Goal: Book appointment/travel/reservation

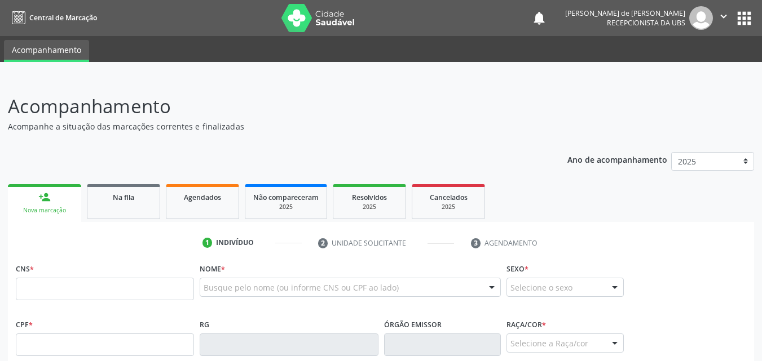
click at [61, 289] on input "text" at bounding box center [105, 289] width 178 height 23
type input "706 7045 6093 3712"
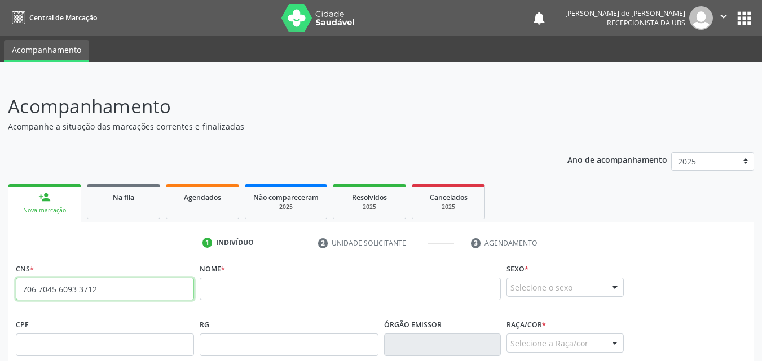
drag, startPoint x: 109, startPoint y: 295, endPoint x: 23, endPoint y: 280, distance: 86.9
click at [23, 280] on input "706 7045 6093 3712" at bounding box center [105, 289] width 178 height 23
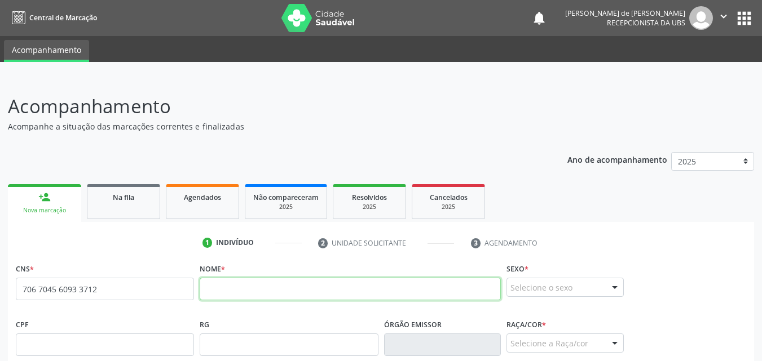
click at [216, 284] on input "text" at bounding box center [350, 289] width 301 height 23
paste input "[PERSON_NAME]"
type input "[PERSON_NAME]"
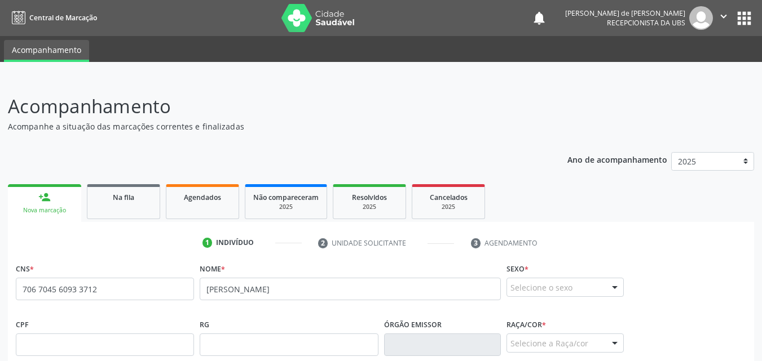
click at [550, 284] on div "Selecione o sexo" at bounding box center [564, 287] width 117 height 19
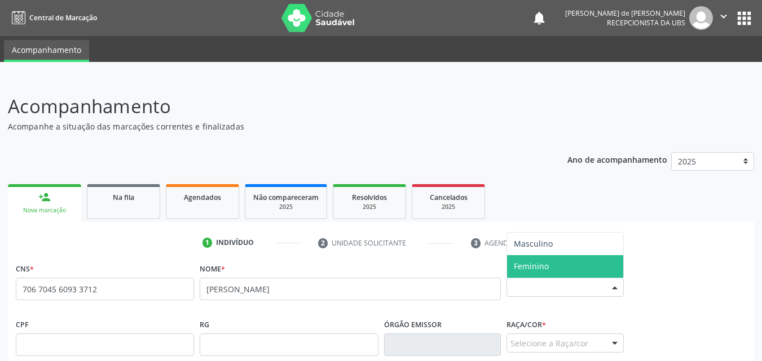
click at [546, 265] on span "Feminino" at bounding box center [531, 266] width 35 height 11
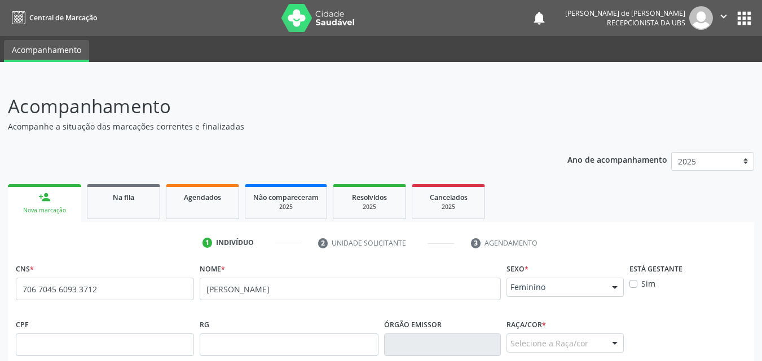
scroll to position [263, 0]
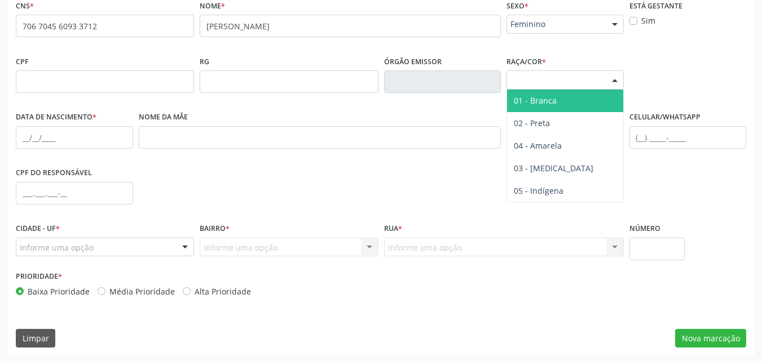
click at [528, 87] on div "Selecione a Raça/cor" at bounding box center [564, 79] width 117 height 19
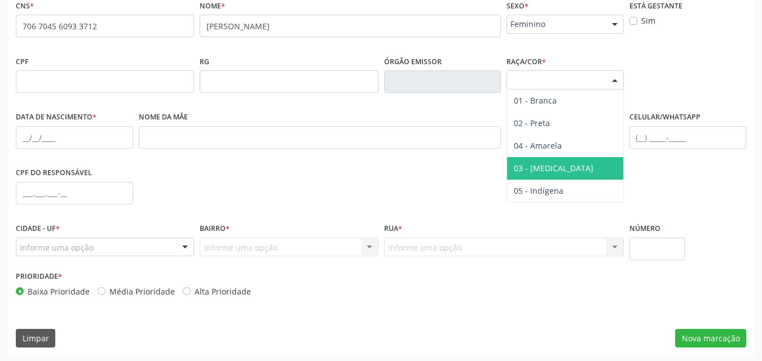
click at [540, 161] on span "03 - [MEDICAL_DATA]" at bounding box center [565, 168] width 116 height 23
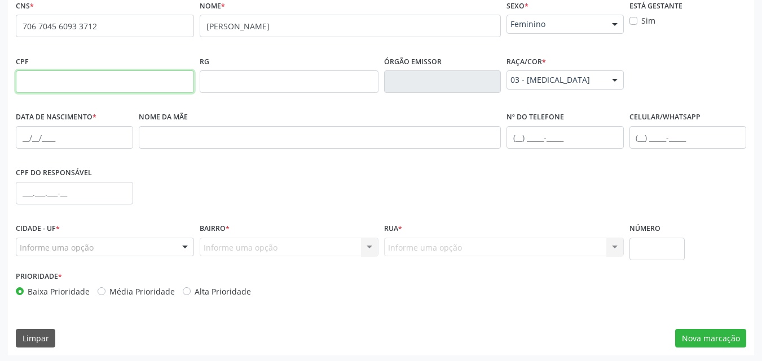
click at [63, 79] on input "text" at bounding box center [105, 81] width 178 height 23
paste input "157.158.864-73"
type input "157.158.864-73"
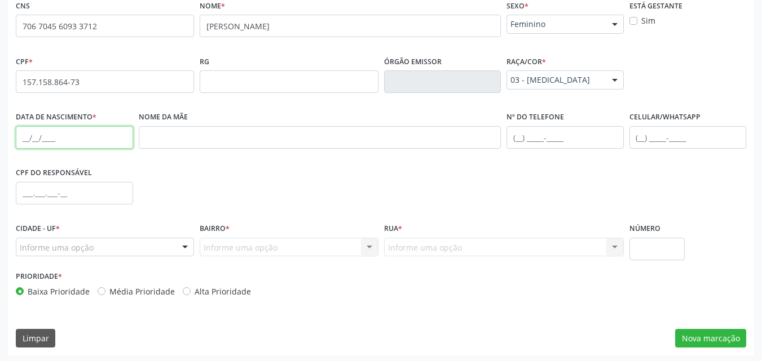
drag, startPoint x: 34, startPoint y: 131, endPoint x: 37, endPoint y: 122, distance: 9.4
click at [34, 131] on input "text" at bounding box center [74, 137] width 117 height 23
paste input "[DATE]"
type input "[DATE]"
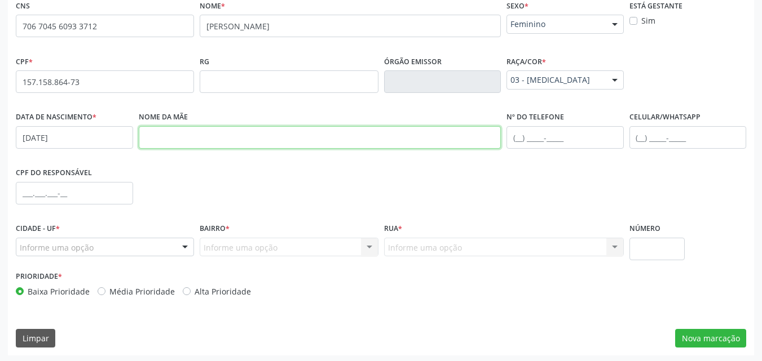
drag, startPoint x: 198, startPoint y: 134, endPoint x: 201, endPoint y: 69, distance: 64.3
click at [198, 134] on input "text" at bounding box center [320, 137] width 362 height 23
paste input "[PERSON_NAME]"
type input "[PERSON_NAME]"
click at [513, 139] on input "text" at bounding box center [564, 137] width 117 height 23
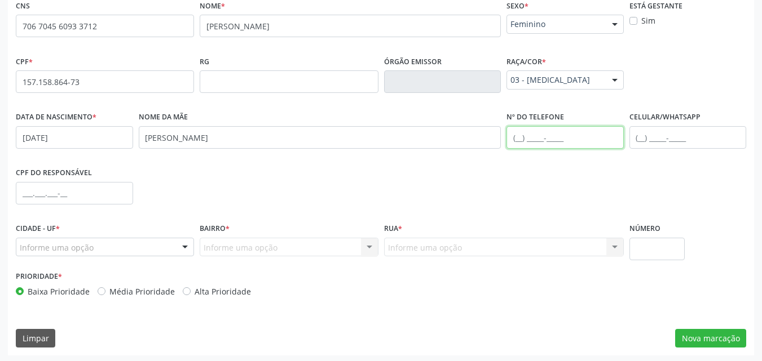
paste input "[PHONE_NUMBER]"
type input "[PHONE_NUMBER]"
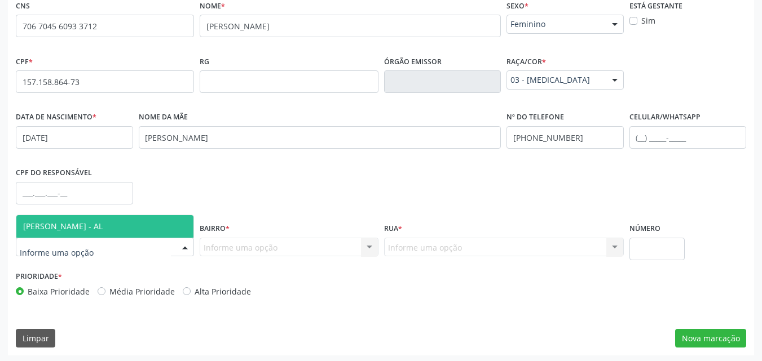
drag, startPoint x: 73, startPoint y: 229, endPoint x: 88, endPoint y: 234, distance: 15.9
click at [74, 229] on span "[PERSON_NAME] - AL" at bounding box center [62, 226] width 79 height 11
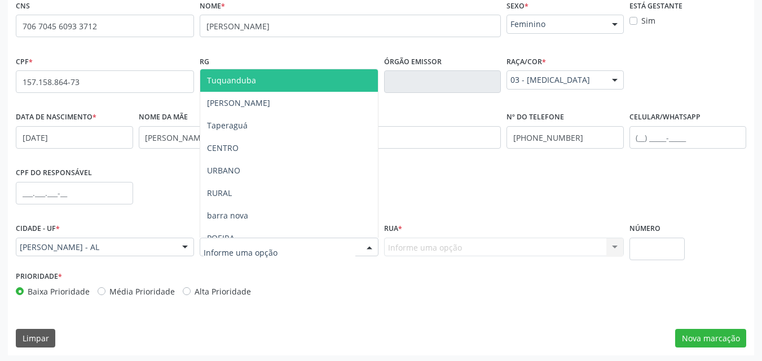
type input "v"
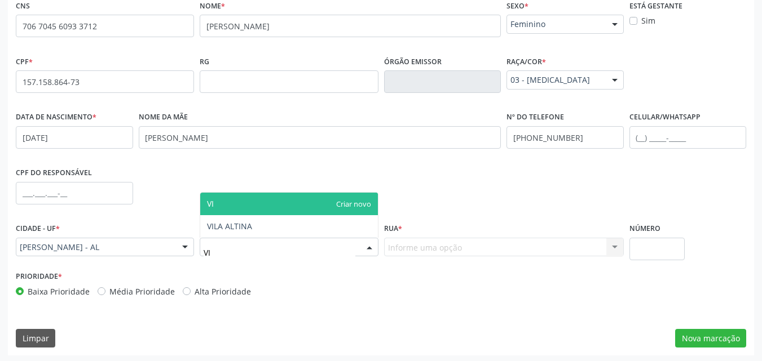
type input "VIL"
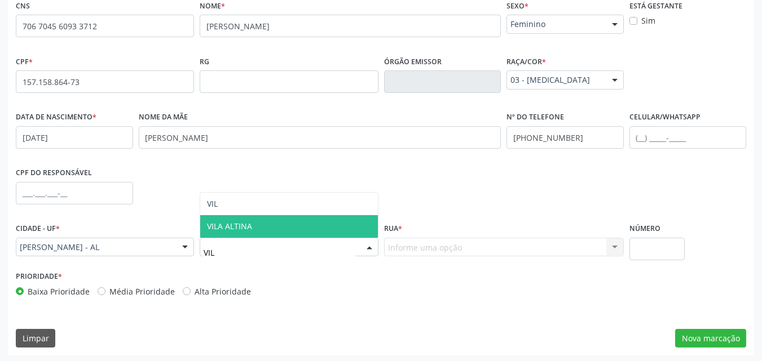
click at [208, 222] on span "VILA ALTINA" at bounding box center [229, 226] width 45 height 11
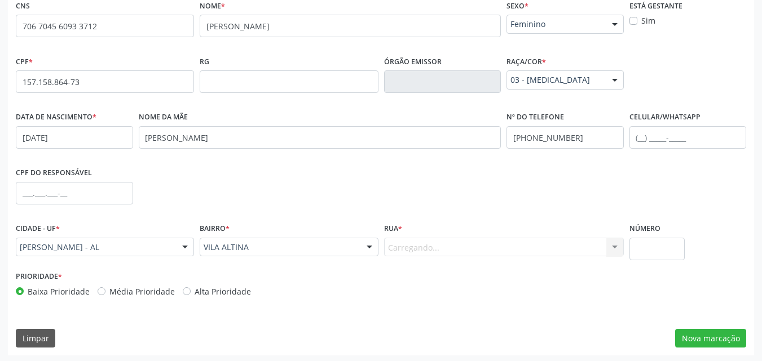
click at [435, 246] on div "Carregando... Nenhum resultado encontrado para: " " Nenhuma opção encontrada. D…" at bounding box center [504, 247] width 240 height 19
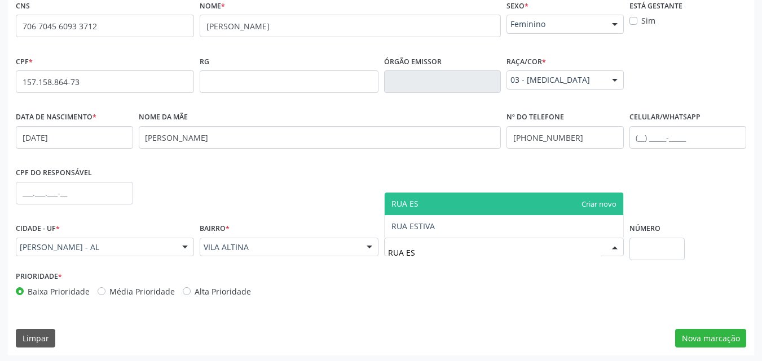
type input "RUA EST"
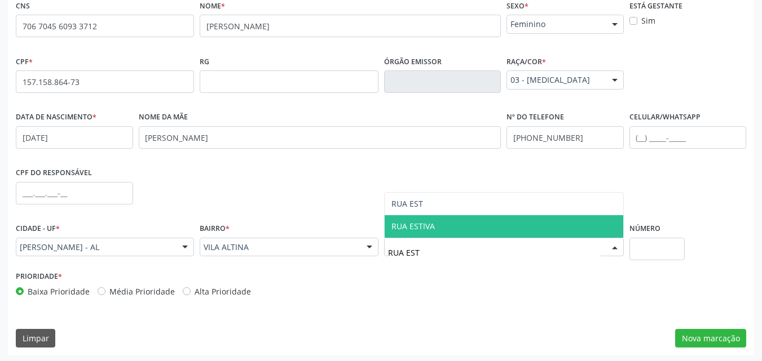
click at [401, 227] on span "RUA ESTIVA" at bounding box center [412, 226] width 43 height 11
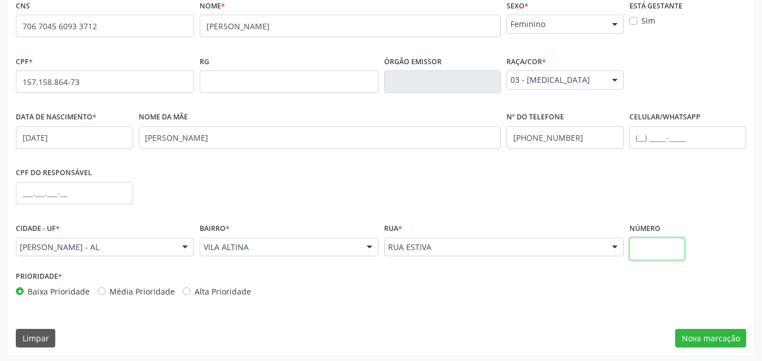
click at [650, 241] on input "text" at bounding box center [657, 249] width 56 height 23
type input "S/N"
click at [713, 337] on button "Nova marcação" at bounding box center [710, 338] width 71 height 19
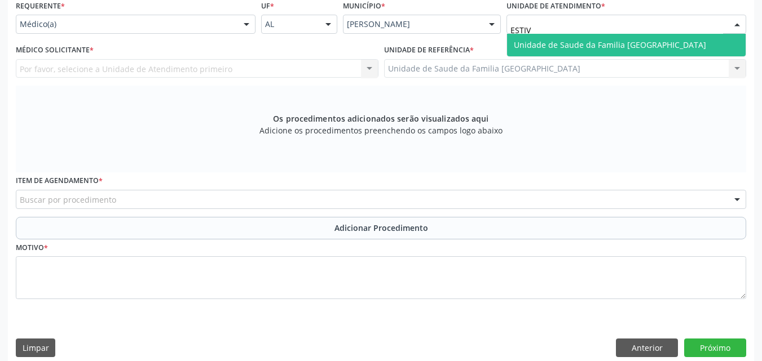
type input "ESTIVA"
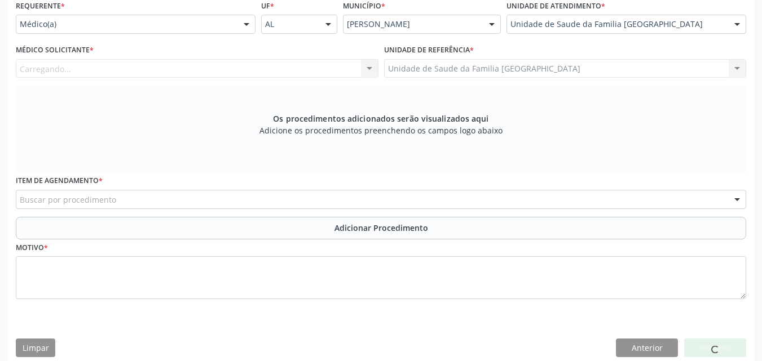
click at [43, 67] on div "Carregando... Nenhum resultado encontrado para: " " Não há nenhuma opção para s…" at bounding box center [197, 68] width 362 height 19
click at [42, 69] on div "Carregando... Nenhum resultado encontrado para: " " Não há nenhuma opção para s…" at bounding box center [197, 68] width 362 height 19
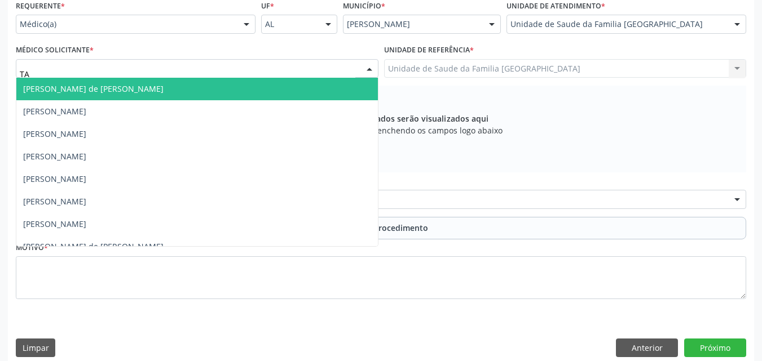
type input "TAC"
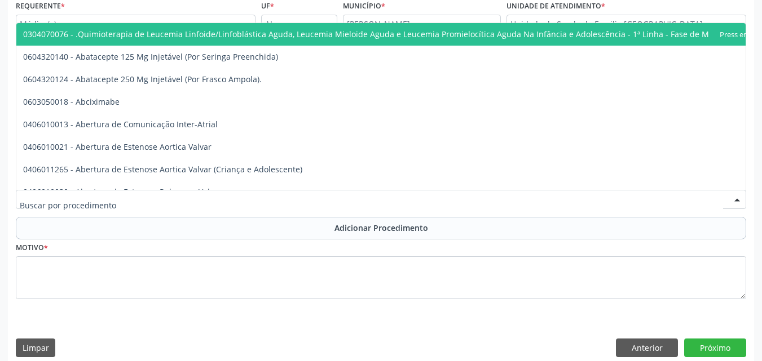
click at [30, 199] on input "text" at bounding box center [371, 205] width 703 height 23
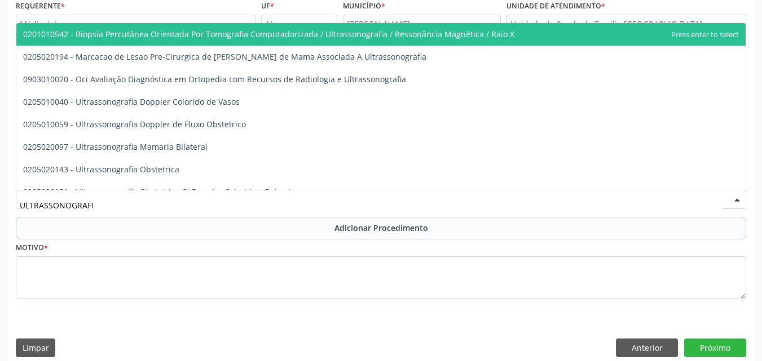
type input "ULTRASSONOGRAFIA"
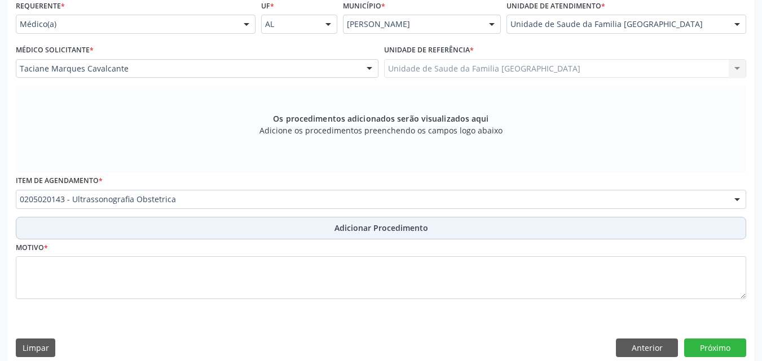
click at [60, 232] on button "Adicionar Procedimento" at bounding box center [381, 228] width 730 height 23
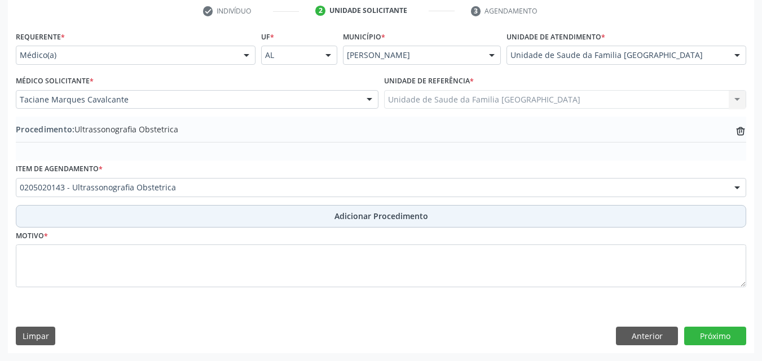
scroll to position [232, 0]
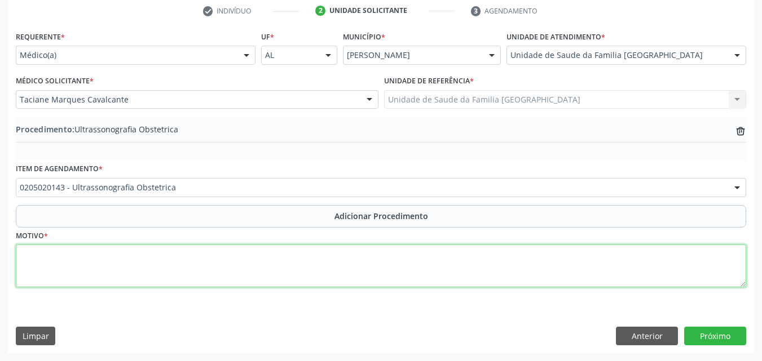
click at [68, 279] on textarea at bounding box center [381, 266] width 730 height 43
type textarea "PRÉ-[DATE]."
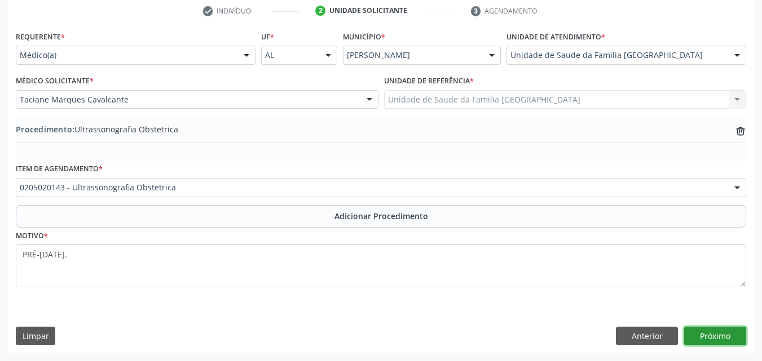
click at [702, 337] on button "Próximo" at bounding box center [715, 336] width 62 height 19
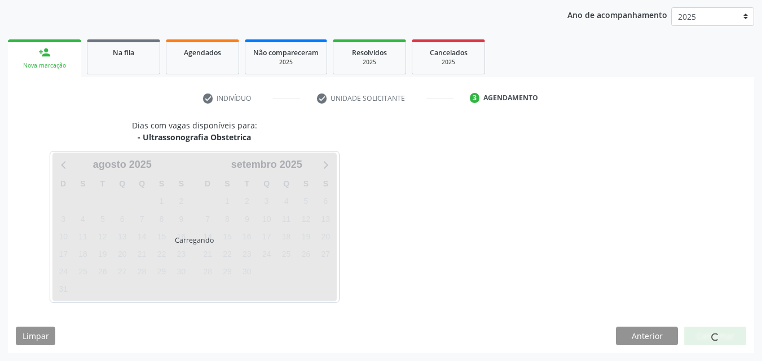
scroll to position [178, 0]
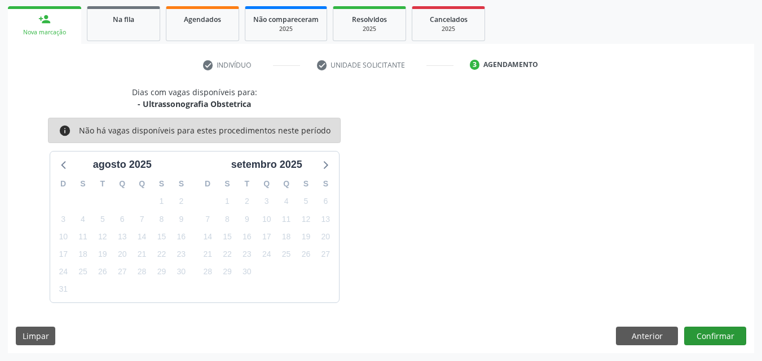
drag, startPoint x: 706, startPoint y: 320, endPoint x: 706, endPoint y: 327, distance: 6.8
click at [706, 321] on div "Dias com vagas disponíveis para: - Ultrassonografia Obstetrica info Não há vaga…" at bounding box center [381, 219] width 746 height 267
click at [706, 331] on button "Confirmar" at bounding box center [715, 336] width 62 height 19
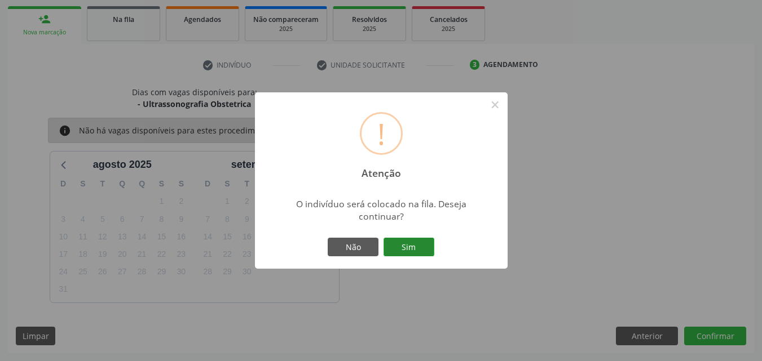
click at [423, 242] on button "Sim" at bounding box center [408, 247] width 51 height 19
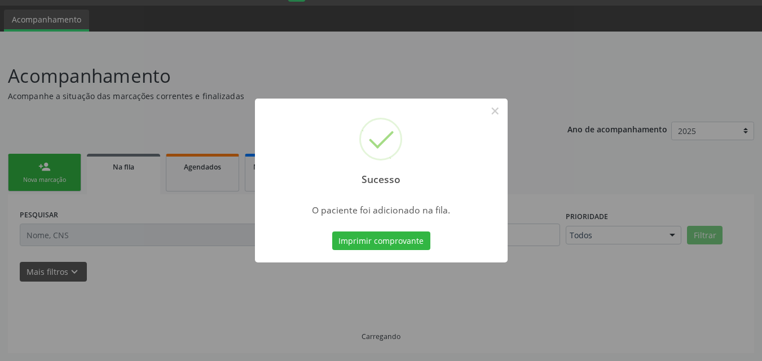
scroll to position [30, 0]
